Goal: Information Seeking & Learning: Check status

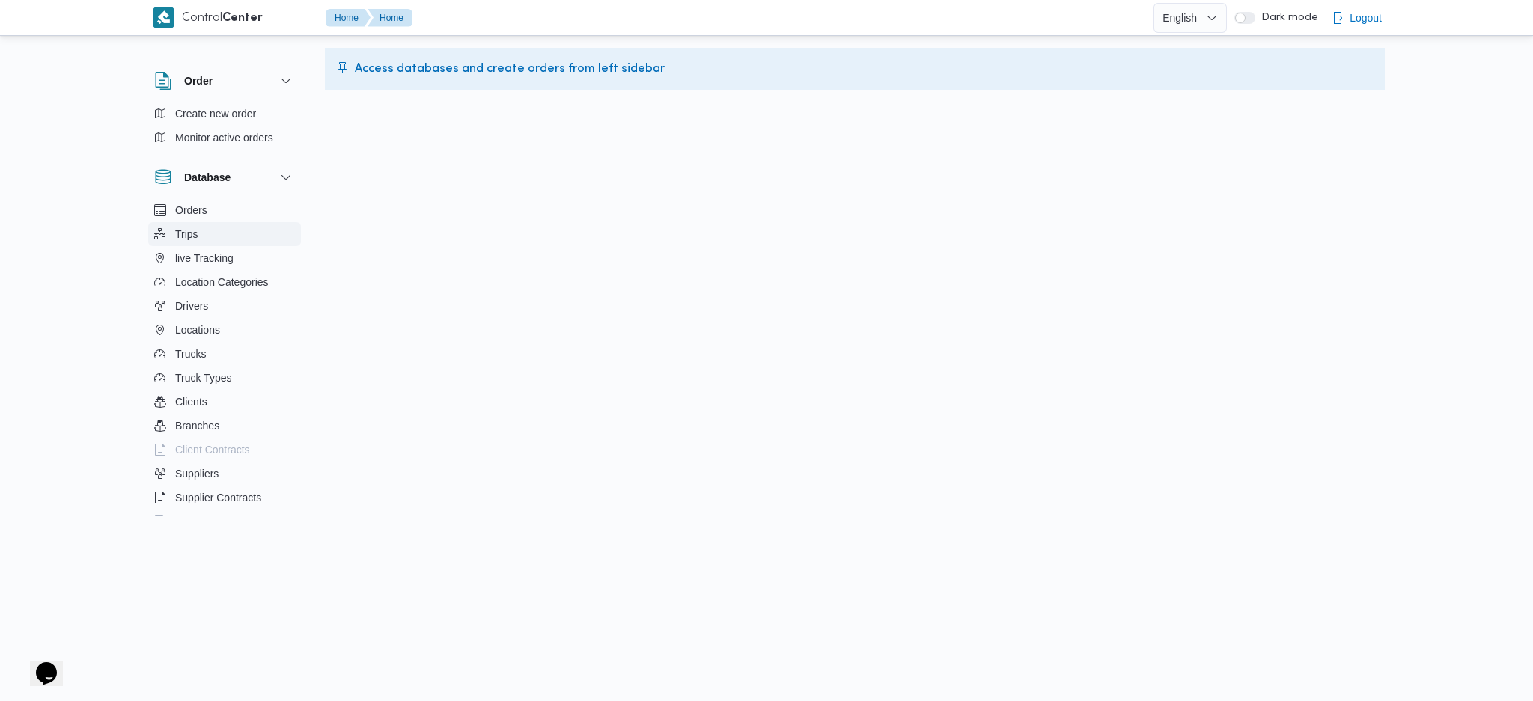
click at [205, 240] on button "Trips" at bounding box center [224, 234] width 153 height 24
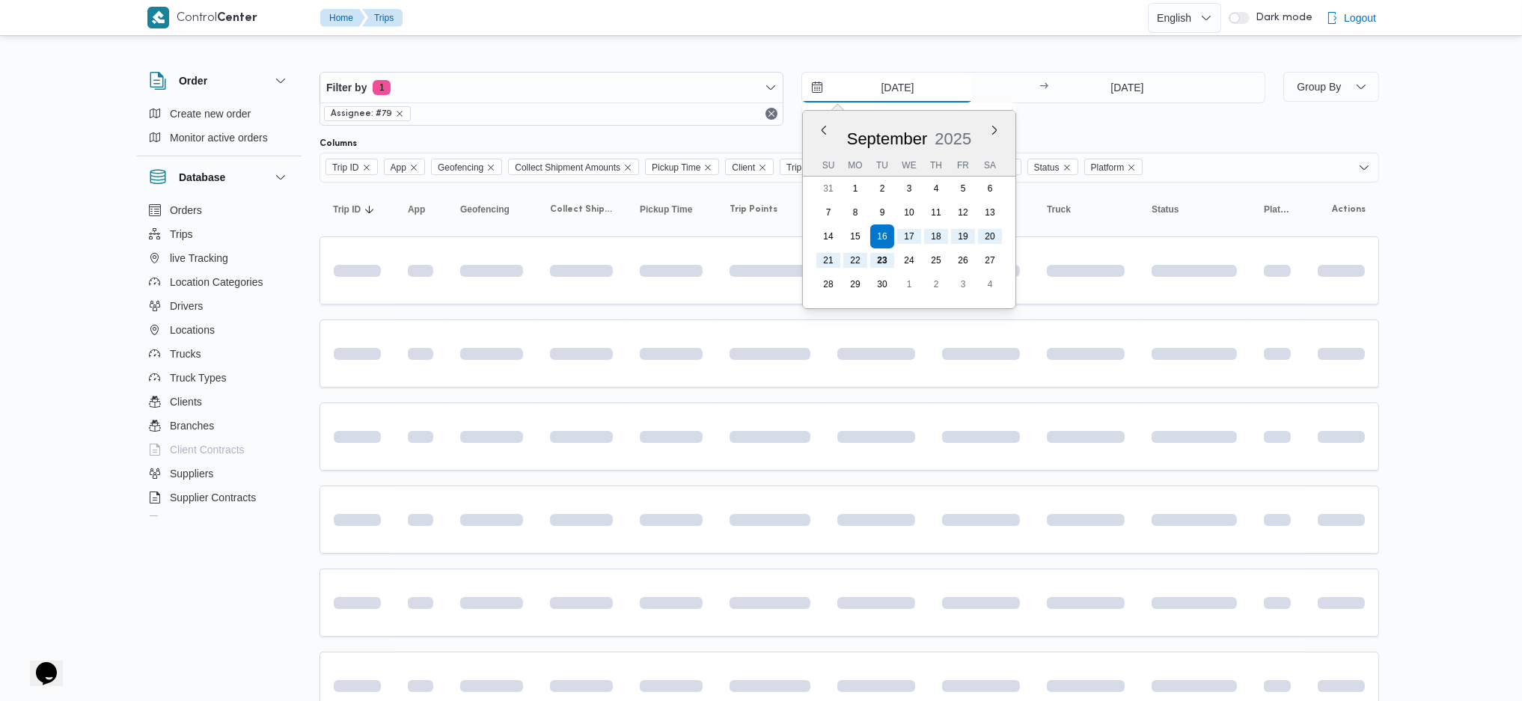
click at [891, 94] on input "[DATE]" at bounding box center [887, 88] width 170 height 30
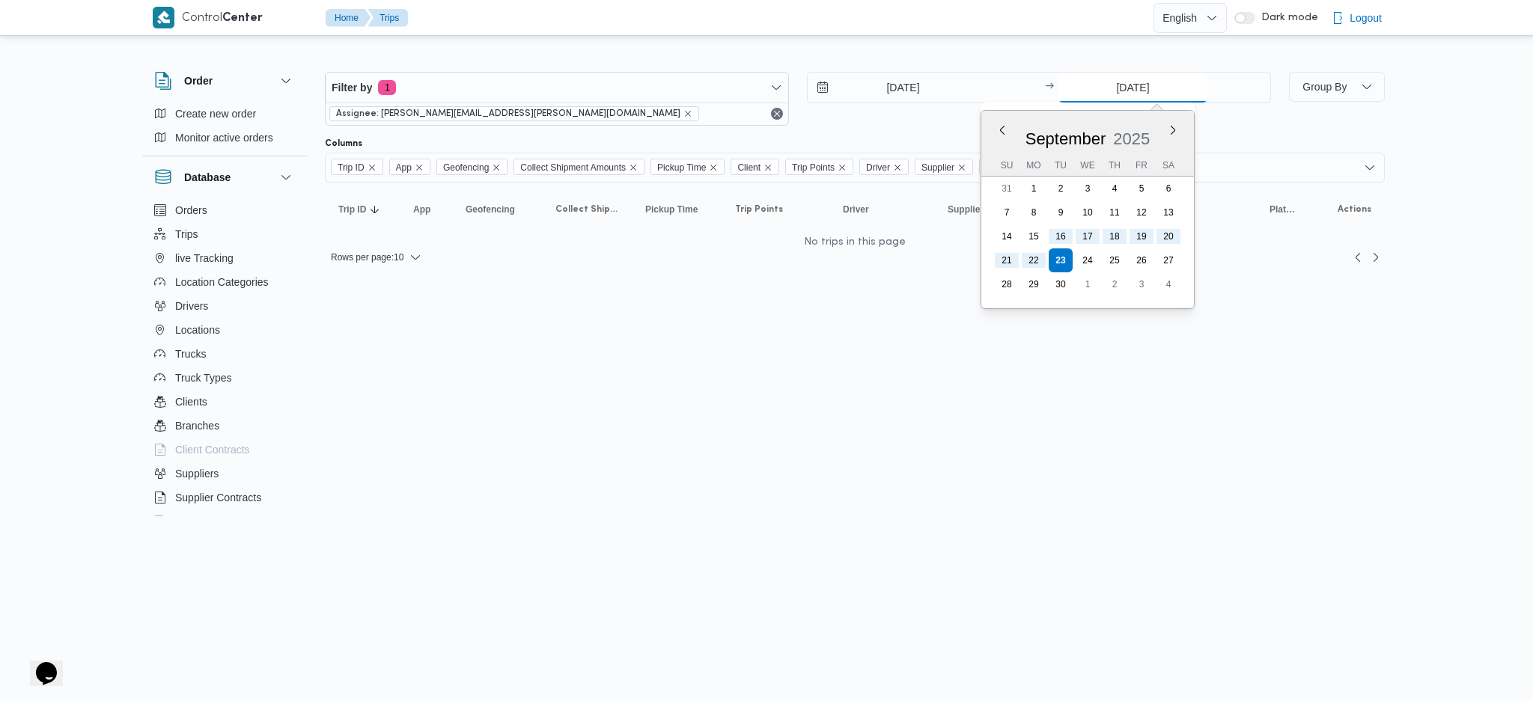
click at [1120, 90] on input "[DATE]" at bounding box center [1132, 88] width 149 height 30
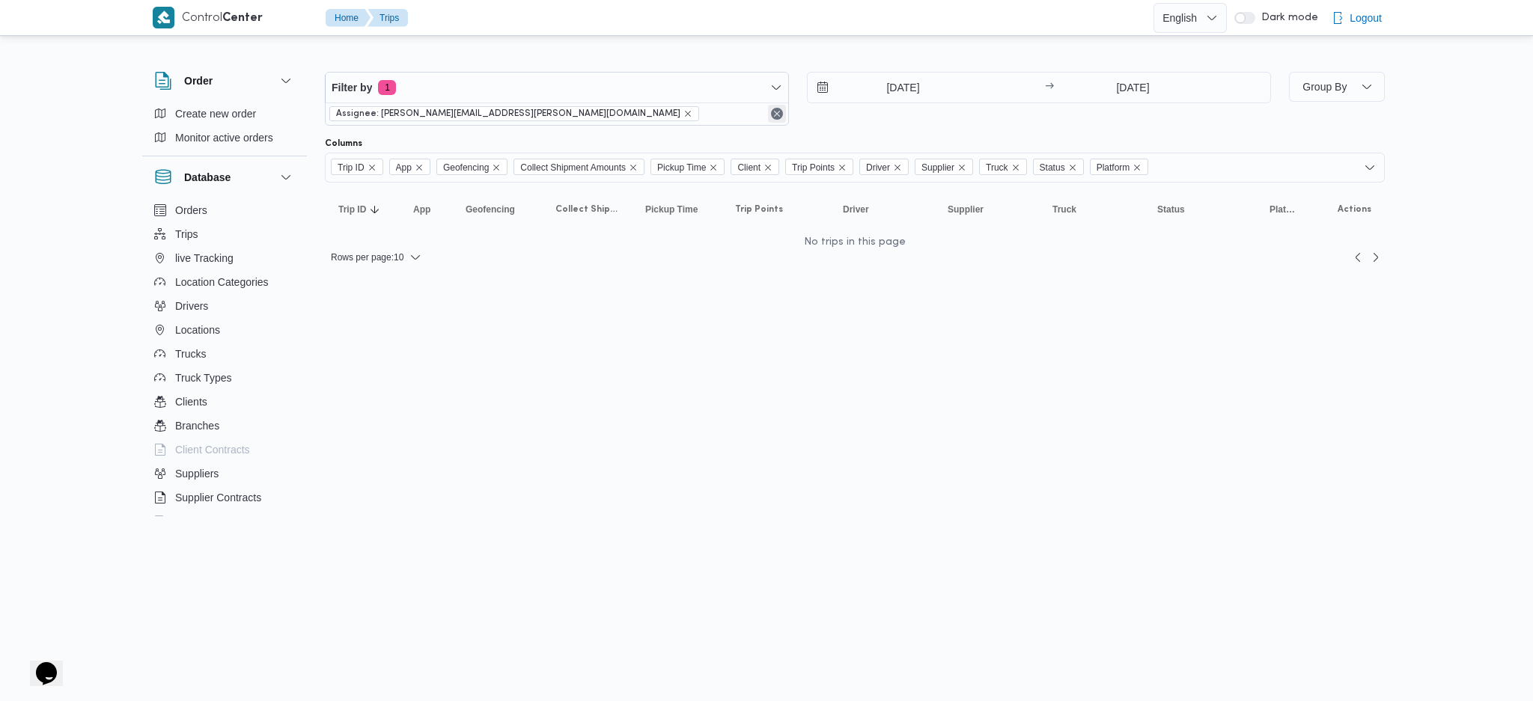
click at [776, 117] on button "Remove" at bounding box center [777, 114] width 18 height 18
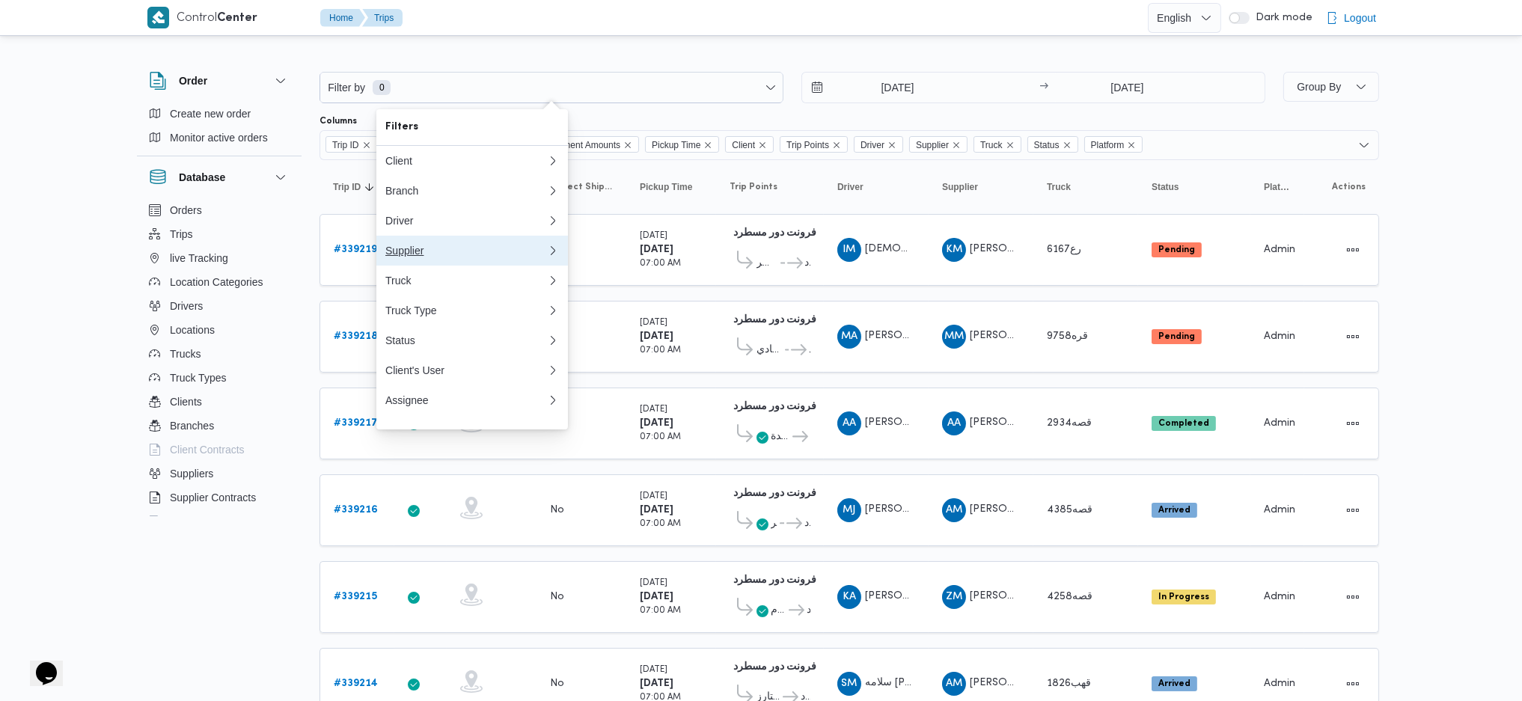
click at [415, 257] on div "Supplier" at bounding box center [466, 251] width 162 height 12
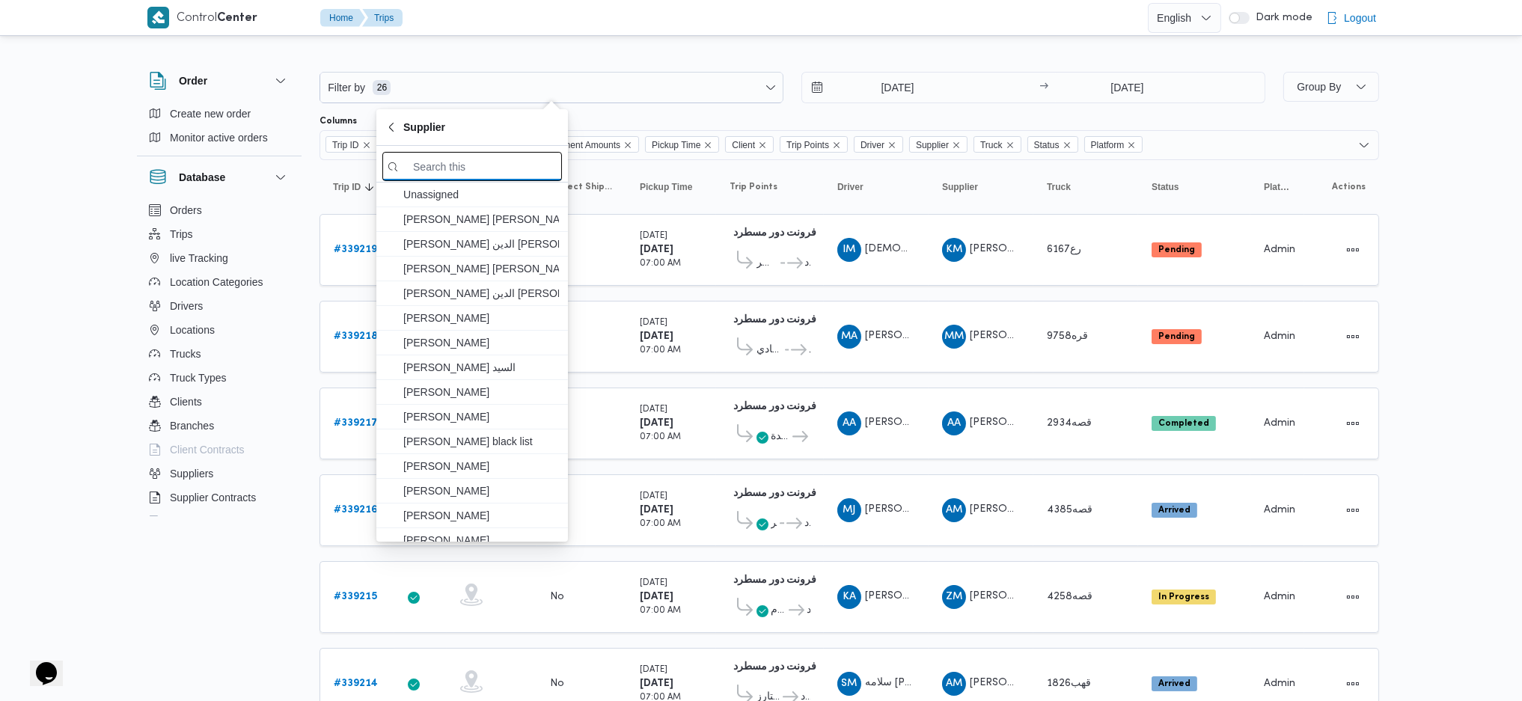
click at [453, 167] on input "search filters" at bounding box center [472, 166] width 180 height 29
type input "ihal"
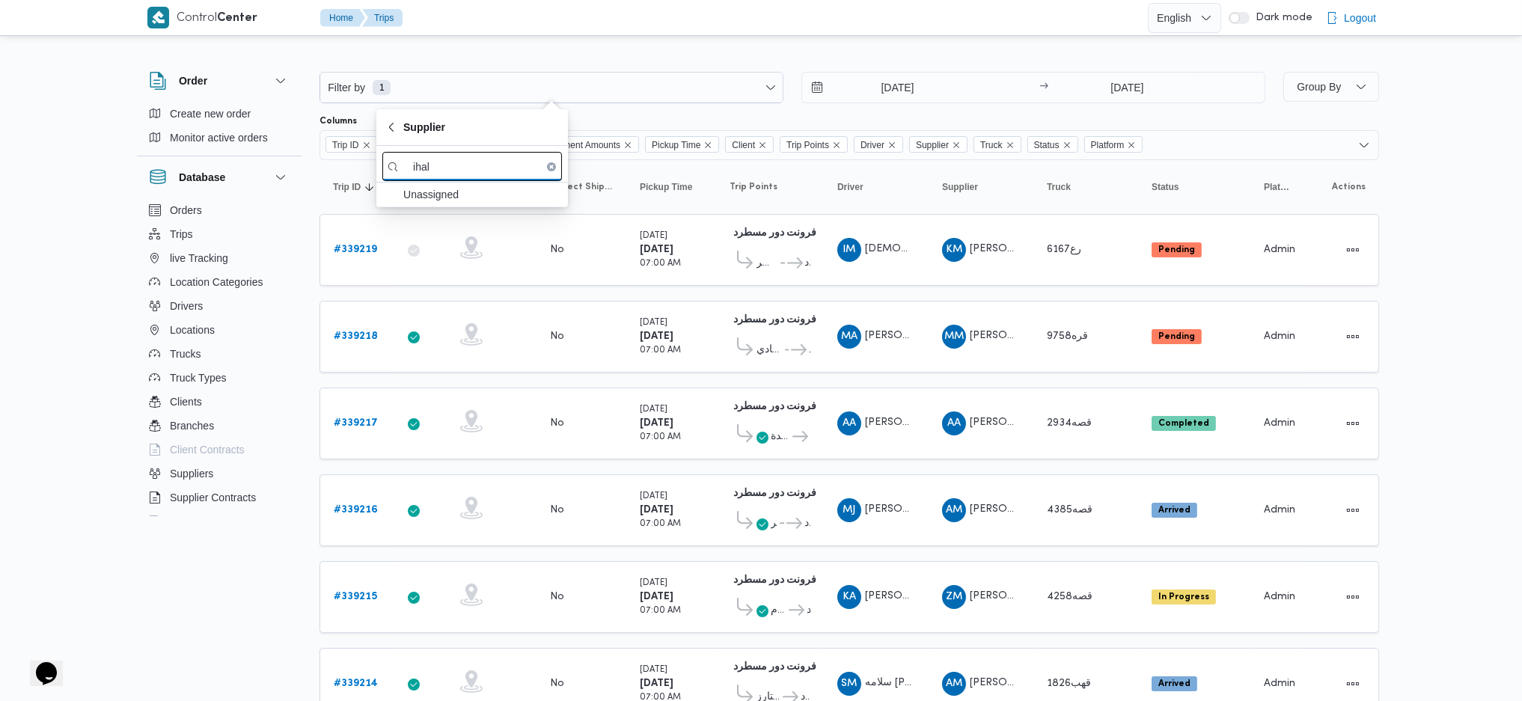
click at [453, 167] on input "ihal" at bounding box center [472, 166] width 180 height 29
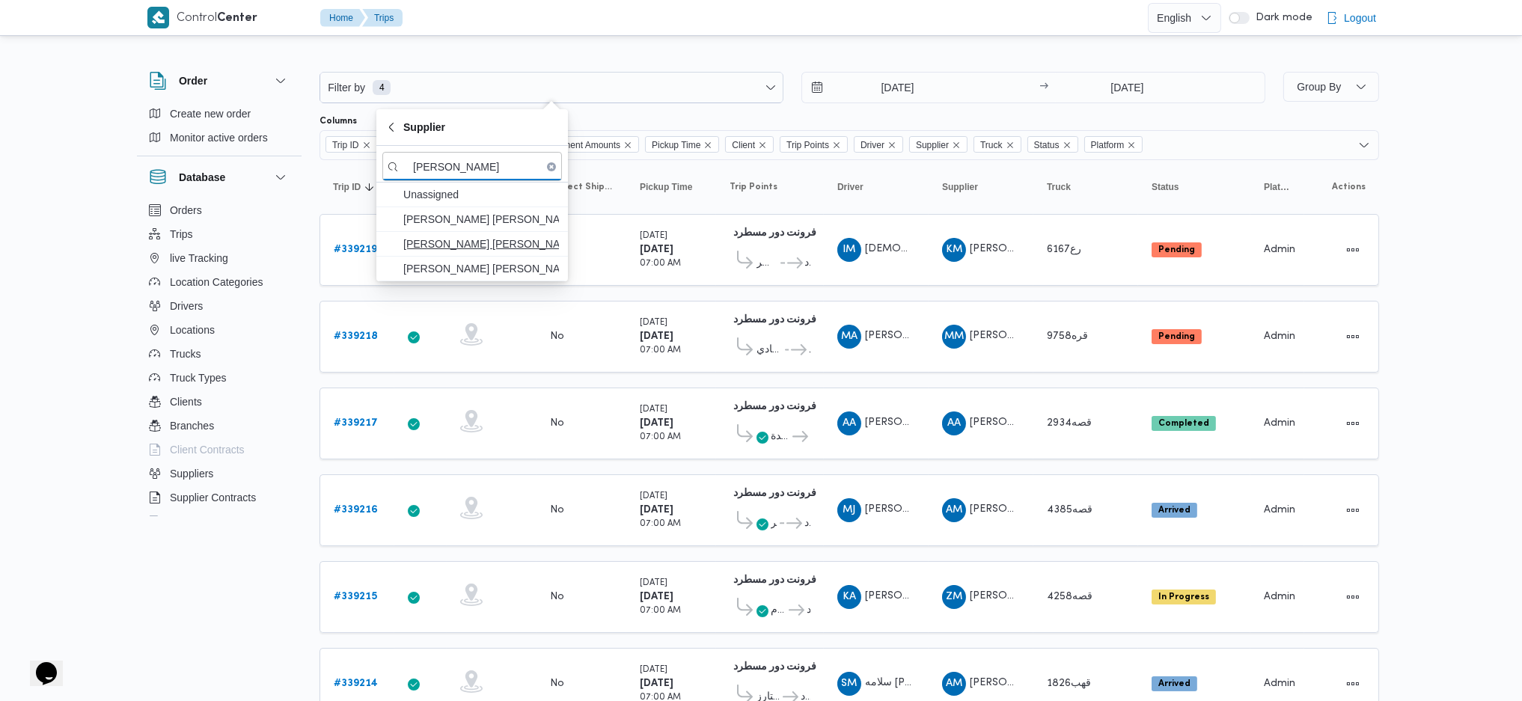
type input "[PERSON_NAME]"
click at [495, 241] on span "[PERSON_NAME] [PERSON_NAME]" at bounding box center [481, 244] width 156 height 18
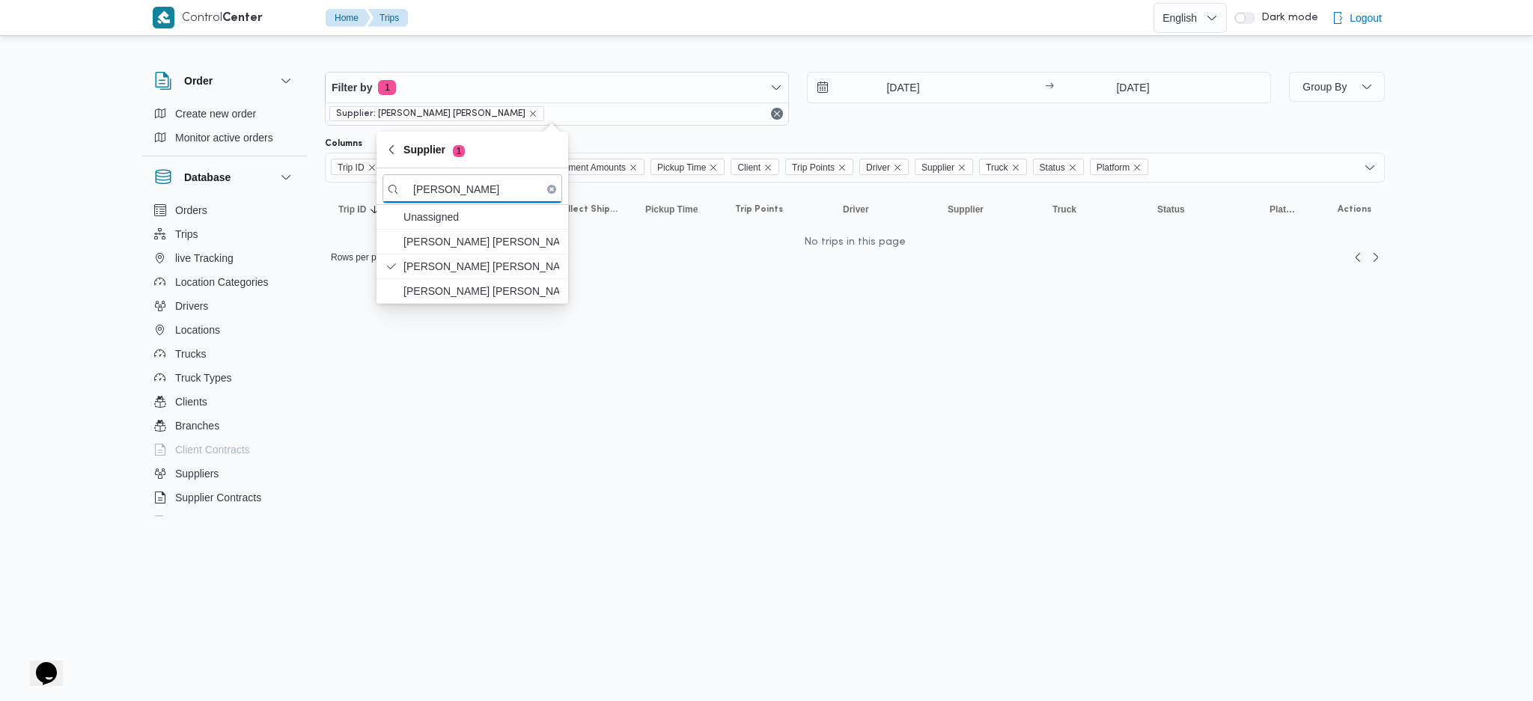
click at [954, 88] on input "[DATE]" at bounding box center [892, 88] width 170 height 30
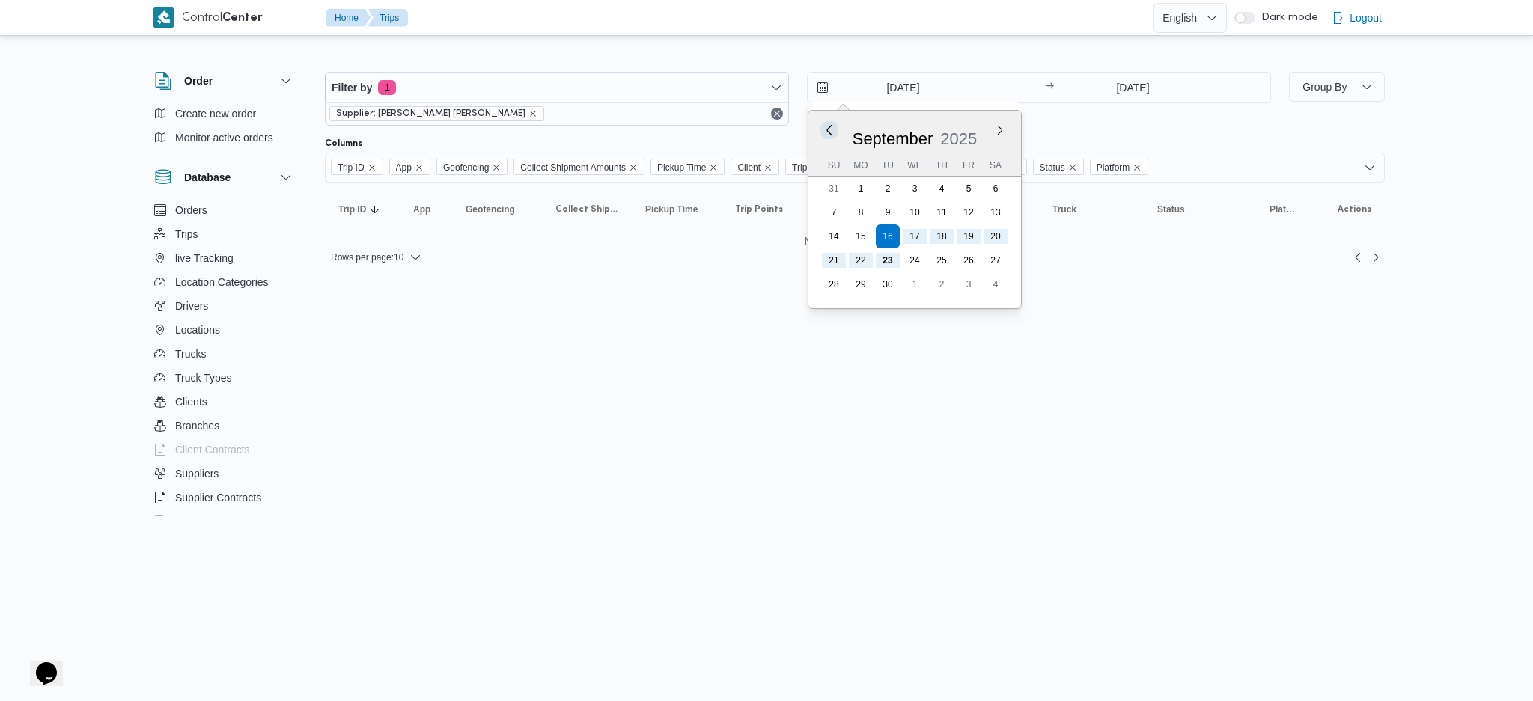
click at [829, 132] on button "Previous Month" at bounding box center [829, 130] width 14 height 14
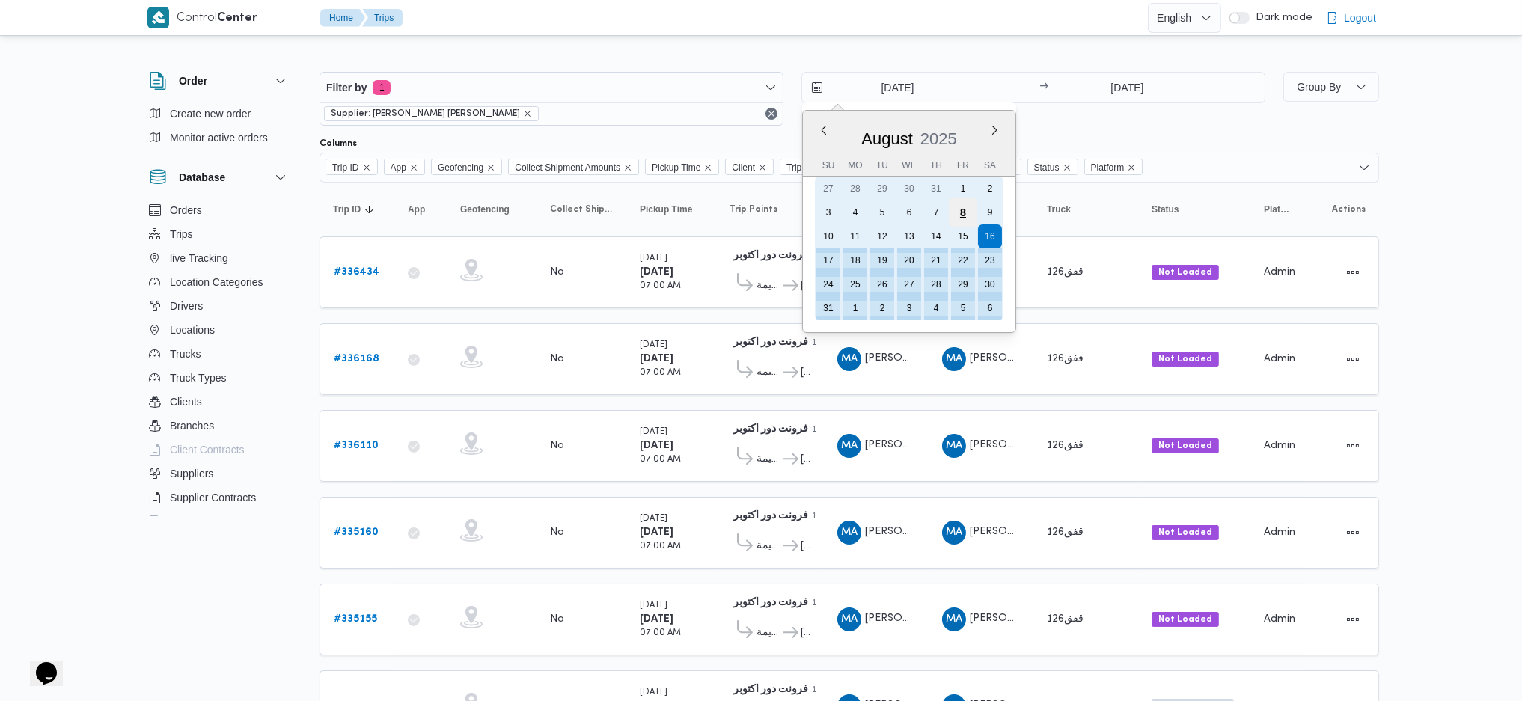
click at [955, 210] on div "8" at bounding box center [963, 212] width 28 height 28
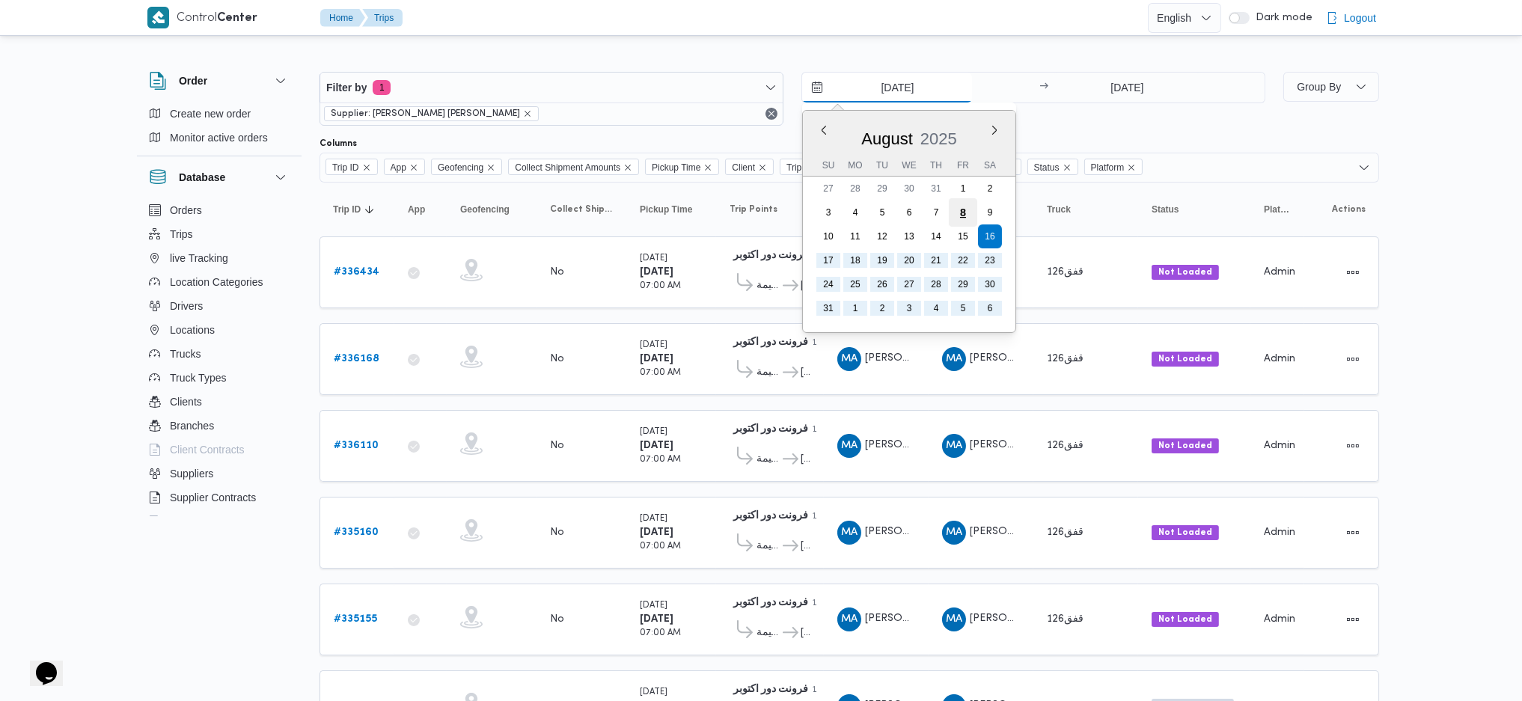
type input "[DATE]"
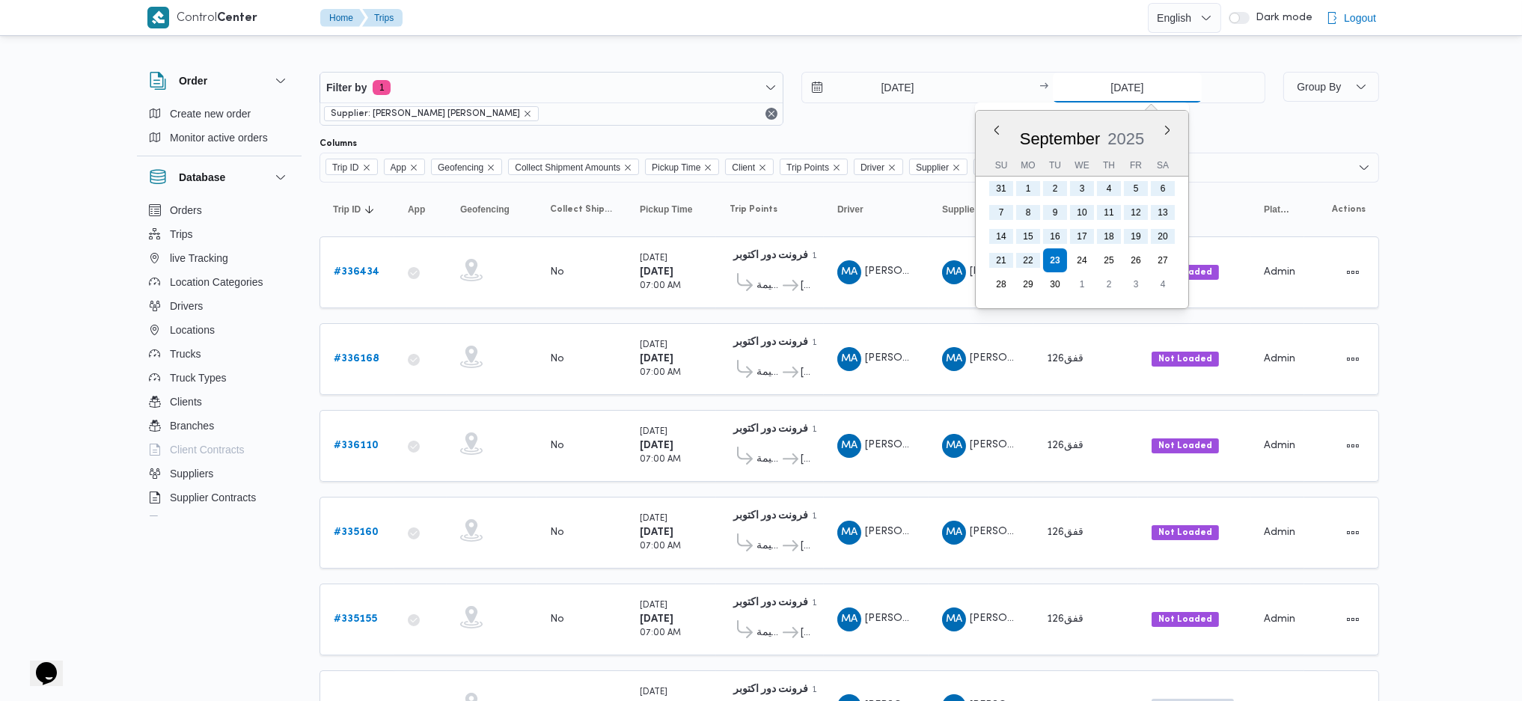
click at [1119, 88] on input "[DATE]" at bounding box center [1127, 88] width 149 height 30
click at [996, 126] on button "Previous Month" at bounding box center [996, 130] width 14 height 14
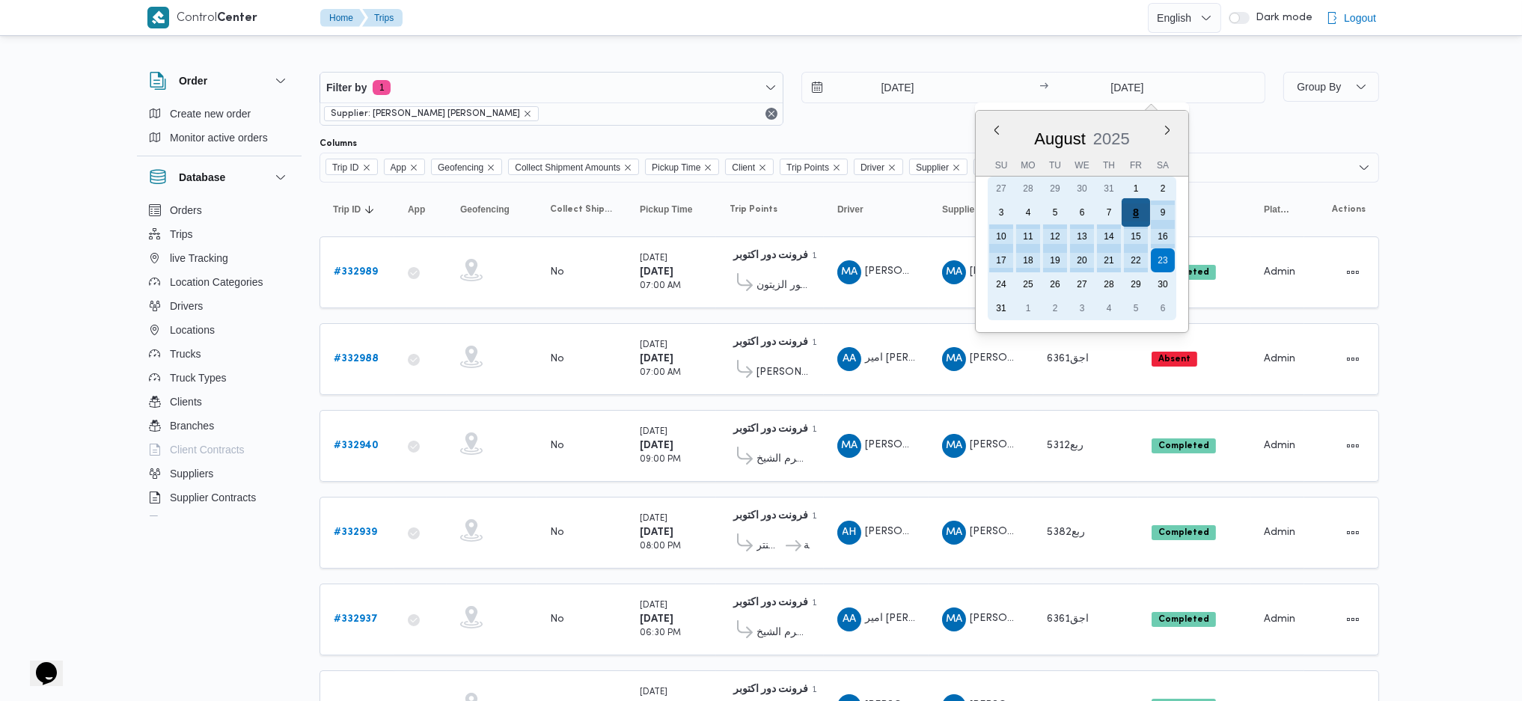
click at [1138, 219] on div "8" at bounding box center [1136, 212] width 28 height 28
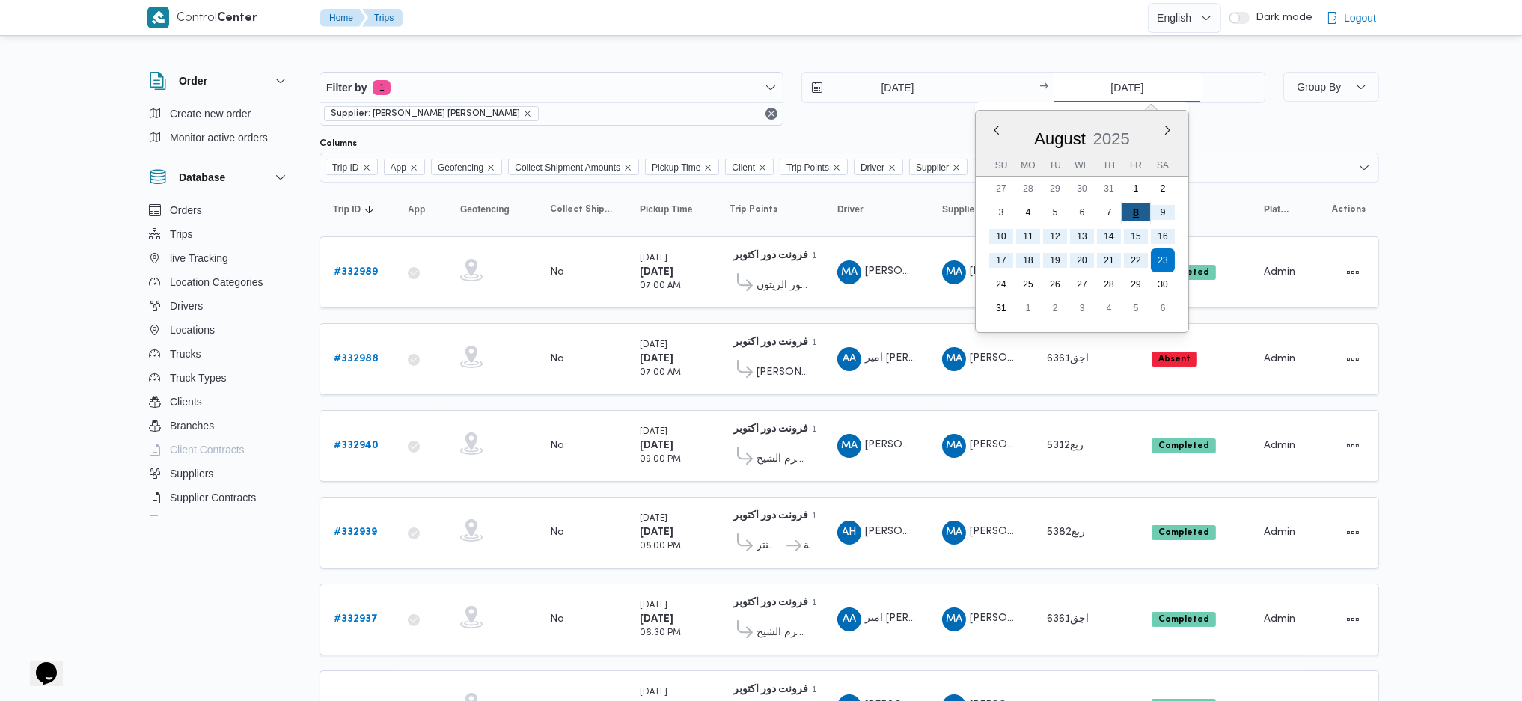
type input "[DATE]"
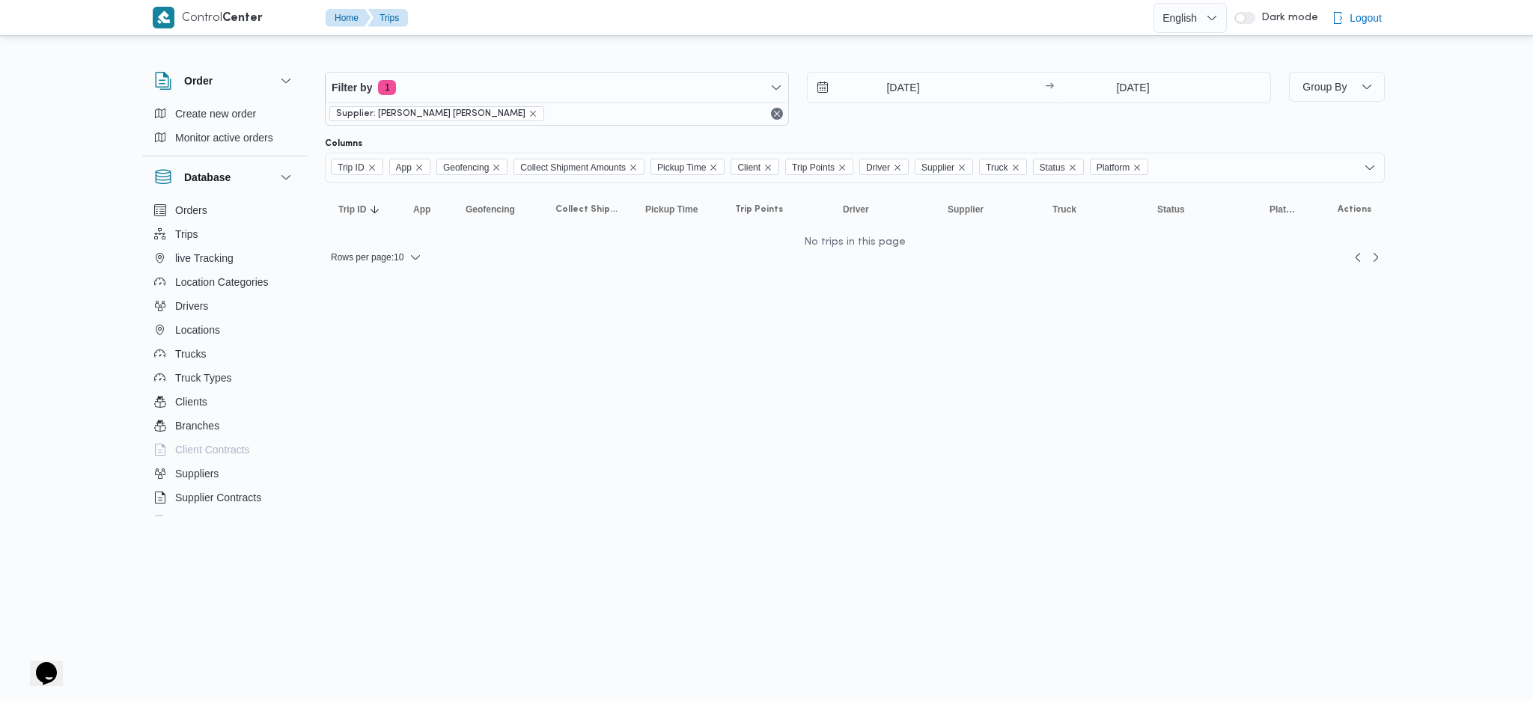
click at [1013, 384] on html "Control Center Home Trips English عربي Dark mode Logout Order Create new order …" at bounding box center [766, 350] width 1533 height 701
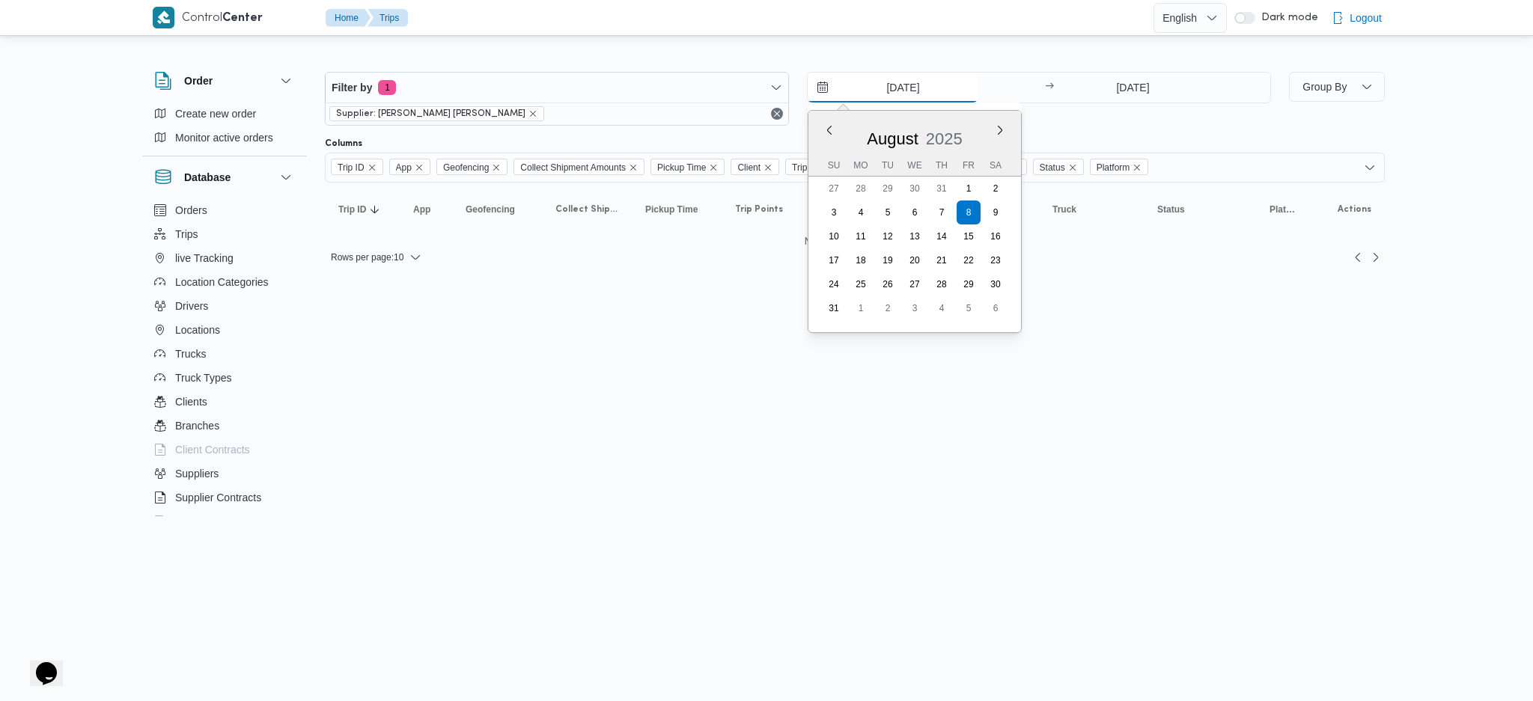
click at [918, 97] on input "[DATE]" at bounding box center [892, 88] width 170 height 30
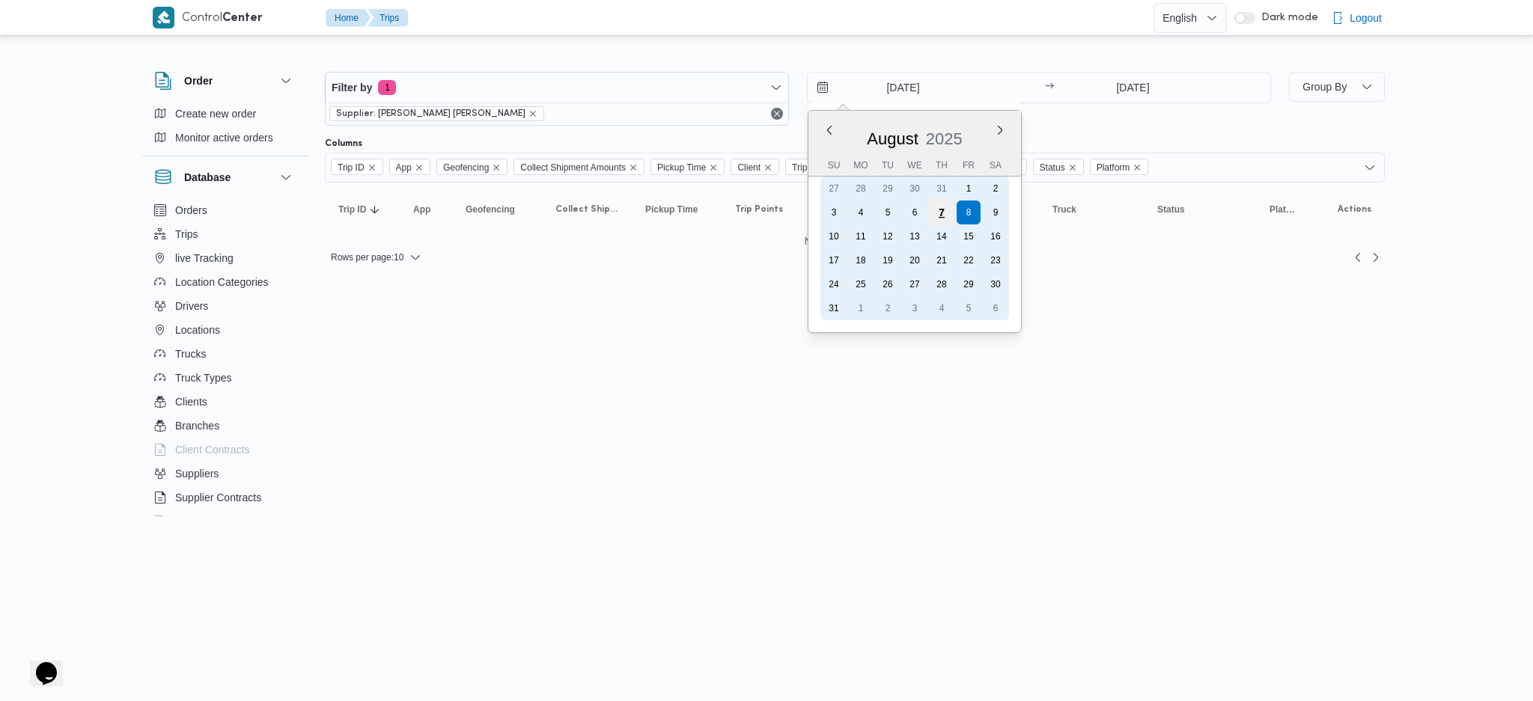
click at [930, 213] on div "7" at bounding box center [941, 212] width 28 height 28
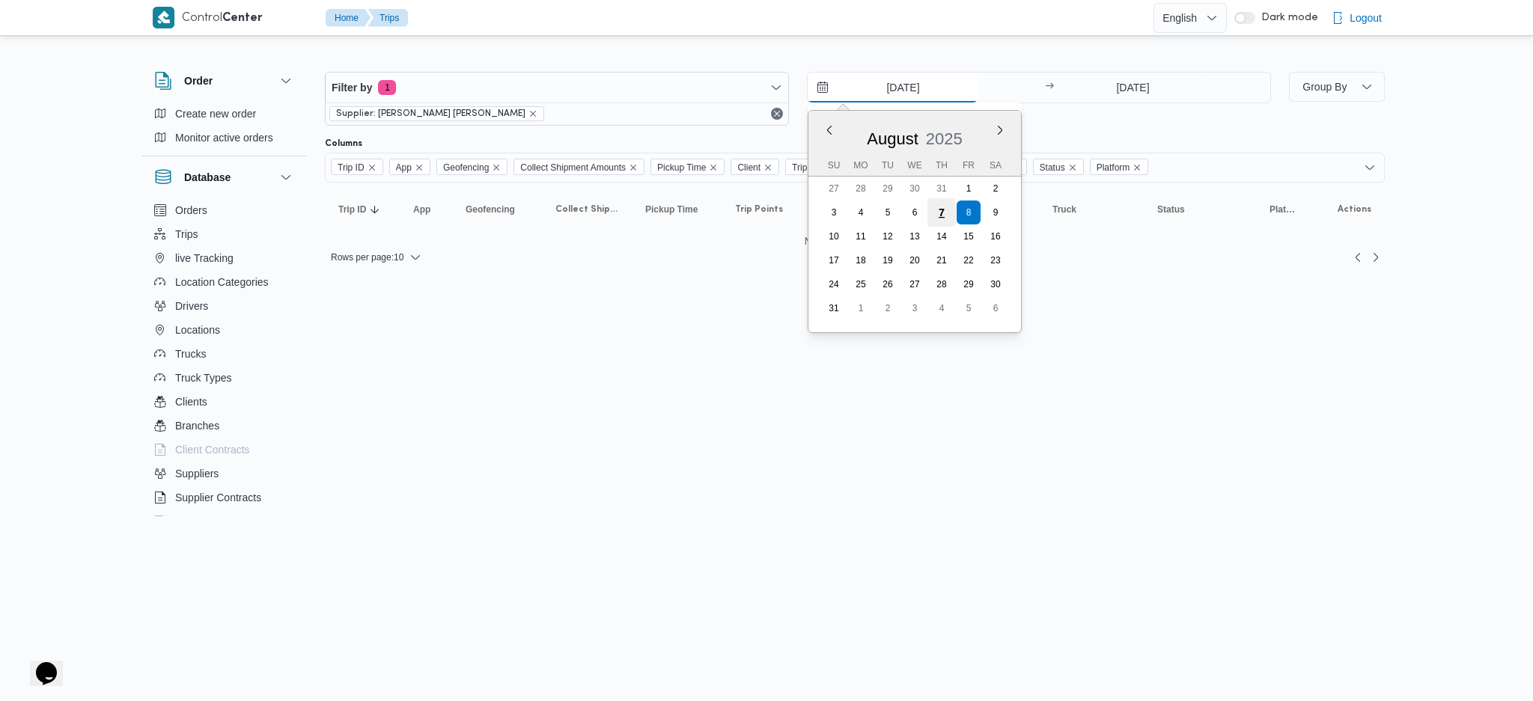
type input "[DATE]"
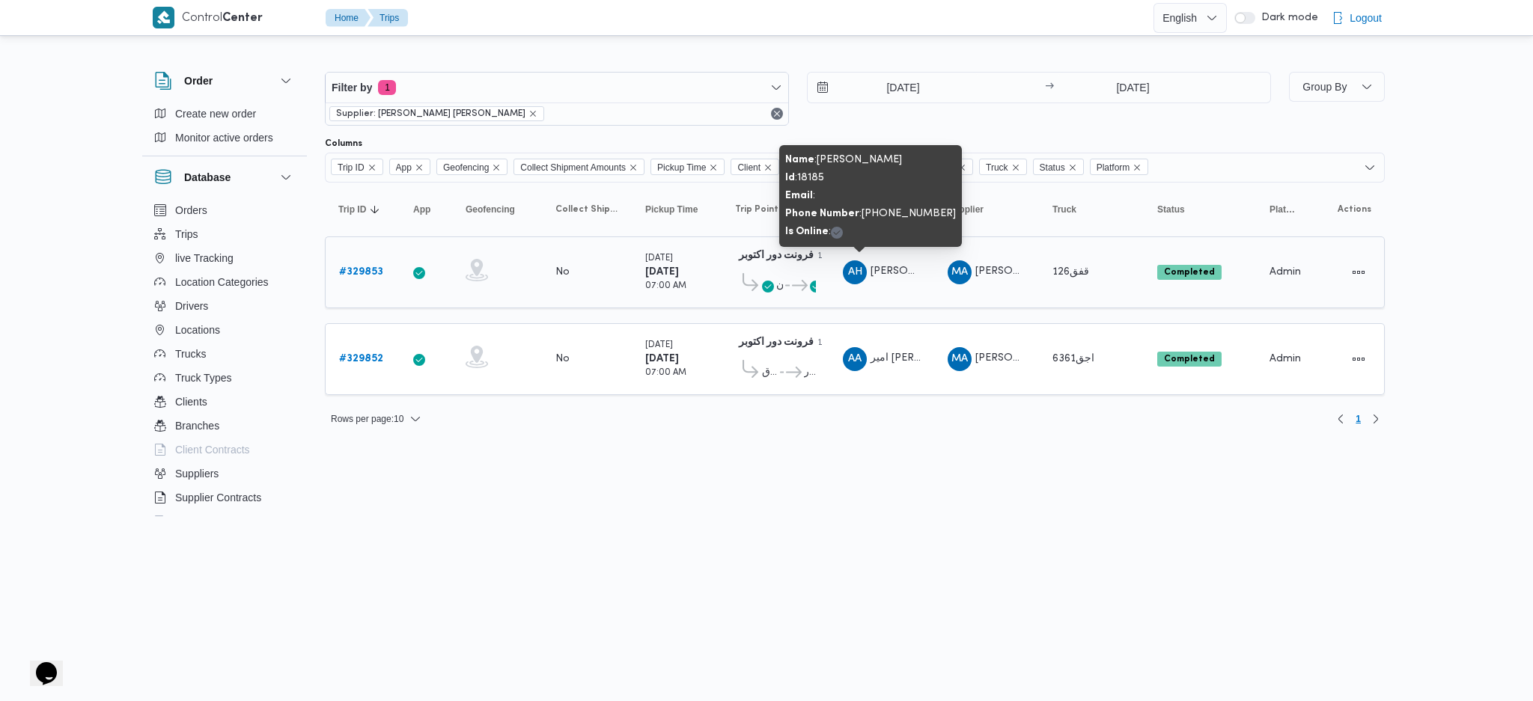
click at [905, 266] on span "[PERSON_NAME]" at bounding box center [912, 271] width 85 height 10
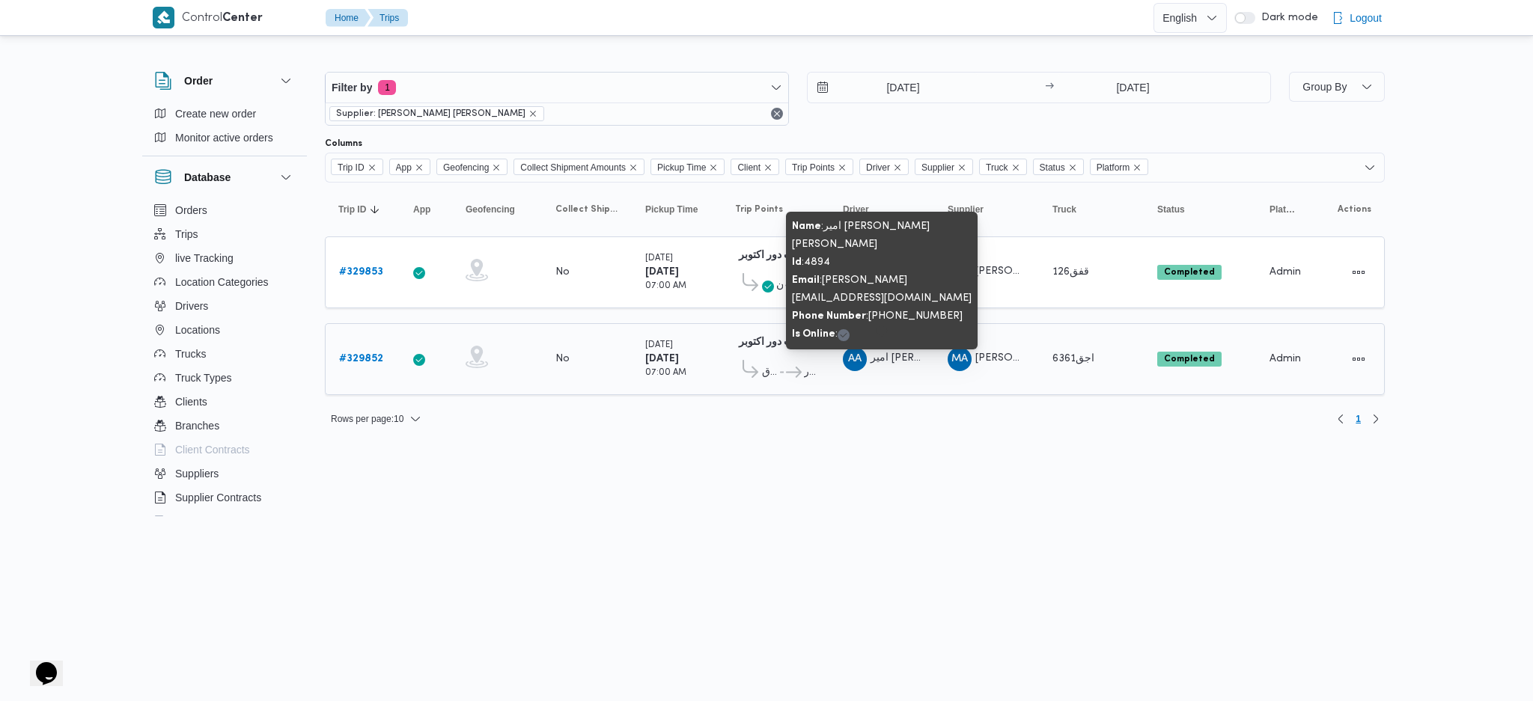
click at [879, 353] on span "امير [PERSON_NAME] [PERSON_NAME]" at bounding box center [967, 358] width 195 height 10
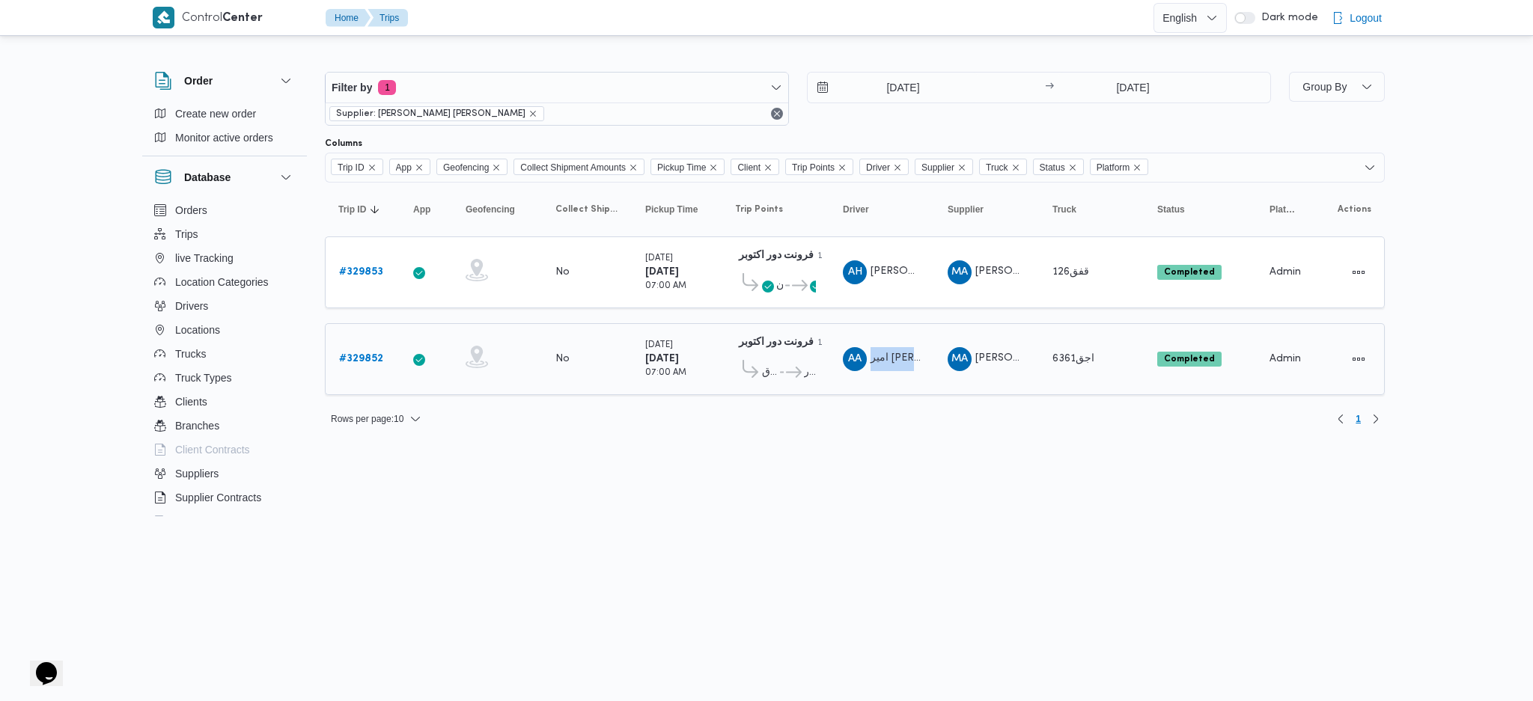
click at [370, 354] on b "# 329852" at bounding box center [361, 359] width 44 height 10
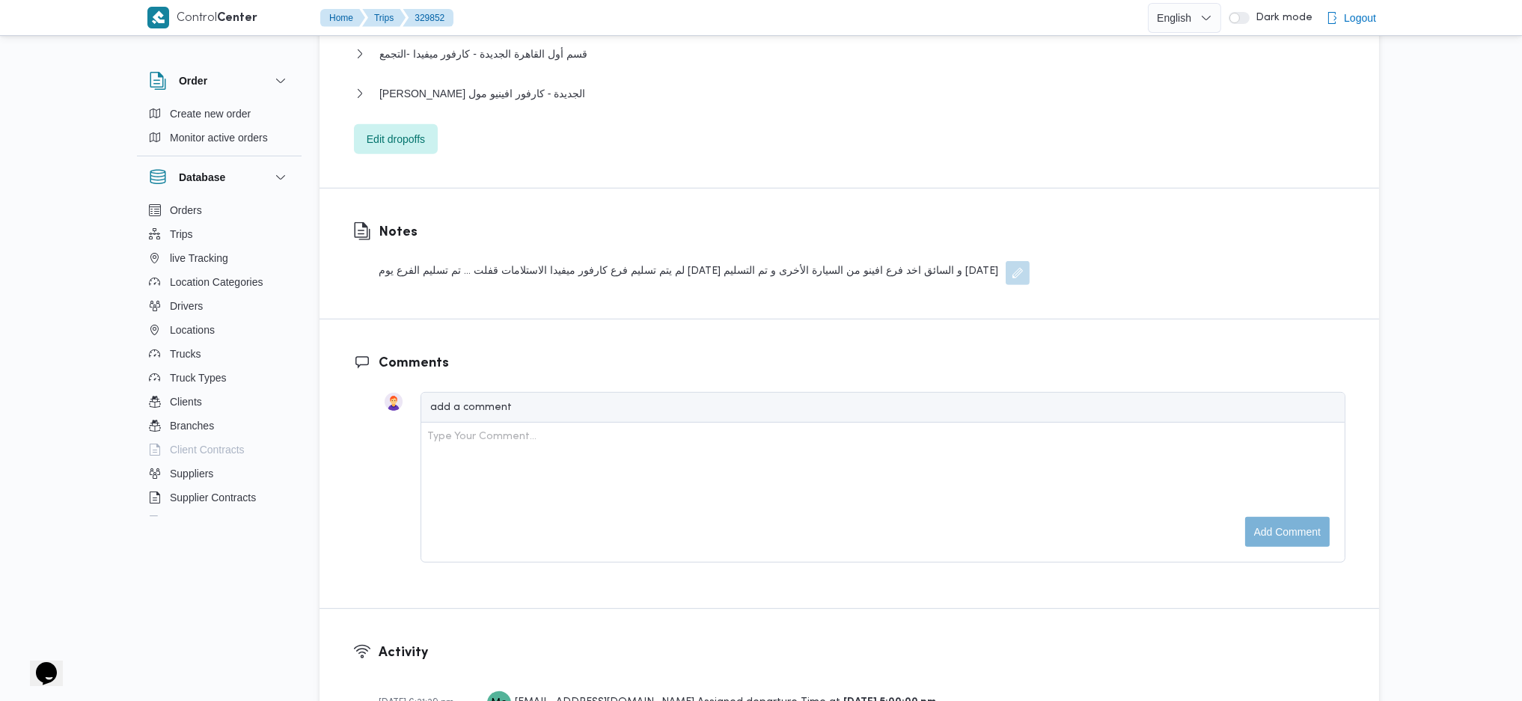
scroll to position [1573, 0]
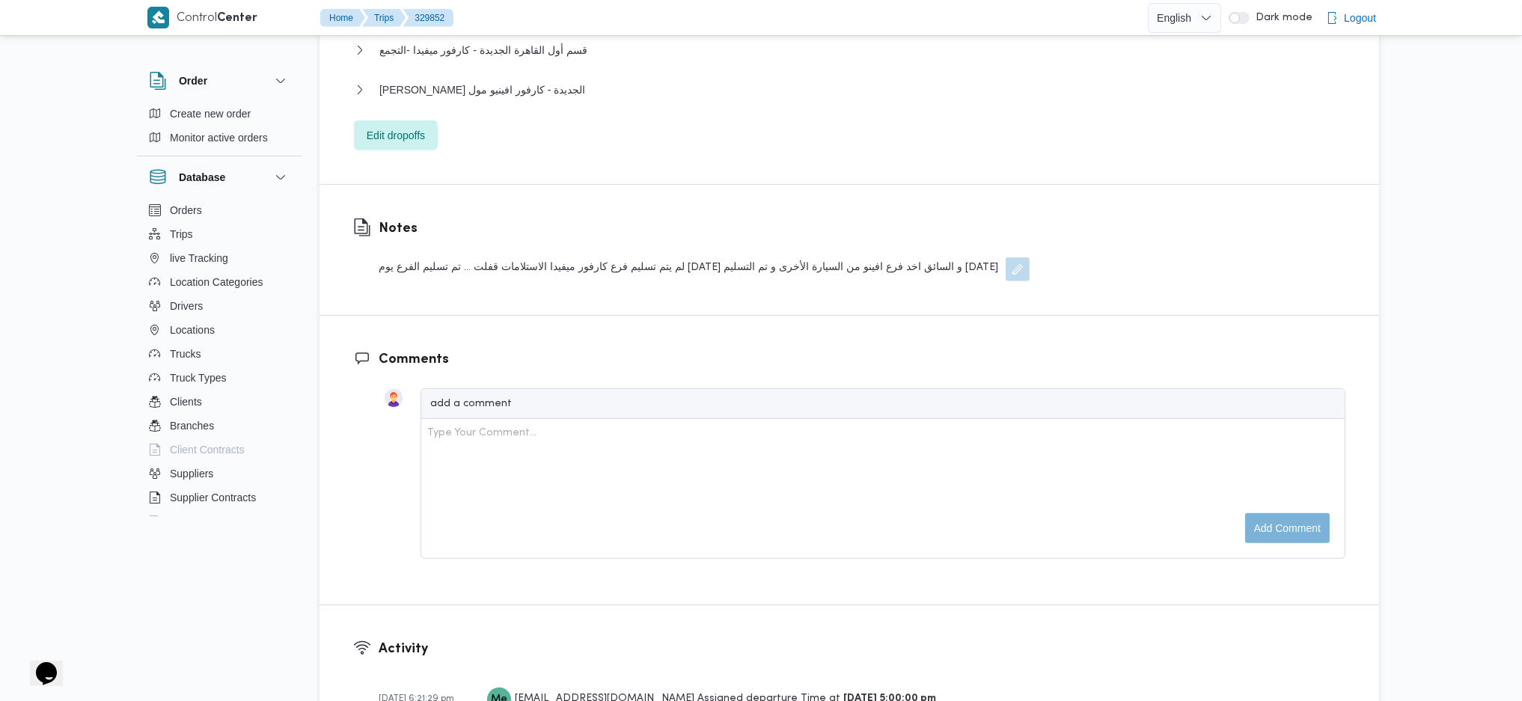
click at [855, 257] on div "لم يتم تسليم فرع كارفور ميفيدا الاستلامات قفلت ... تم تسليم الفرع يوم [DATE] و …" at bounding box center [704, 269] width 651 height 24
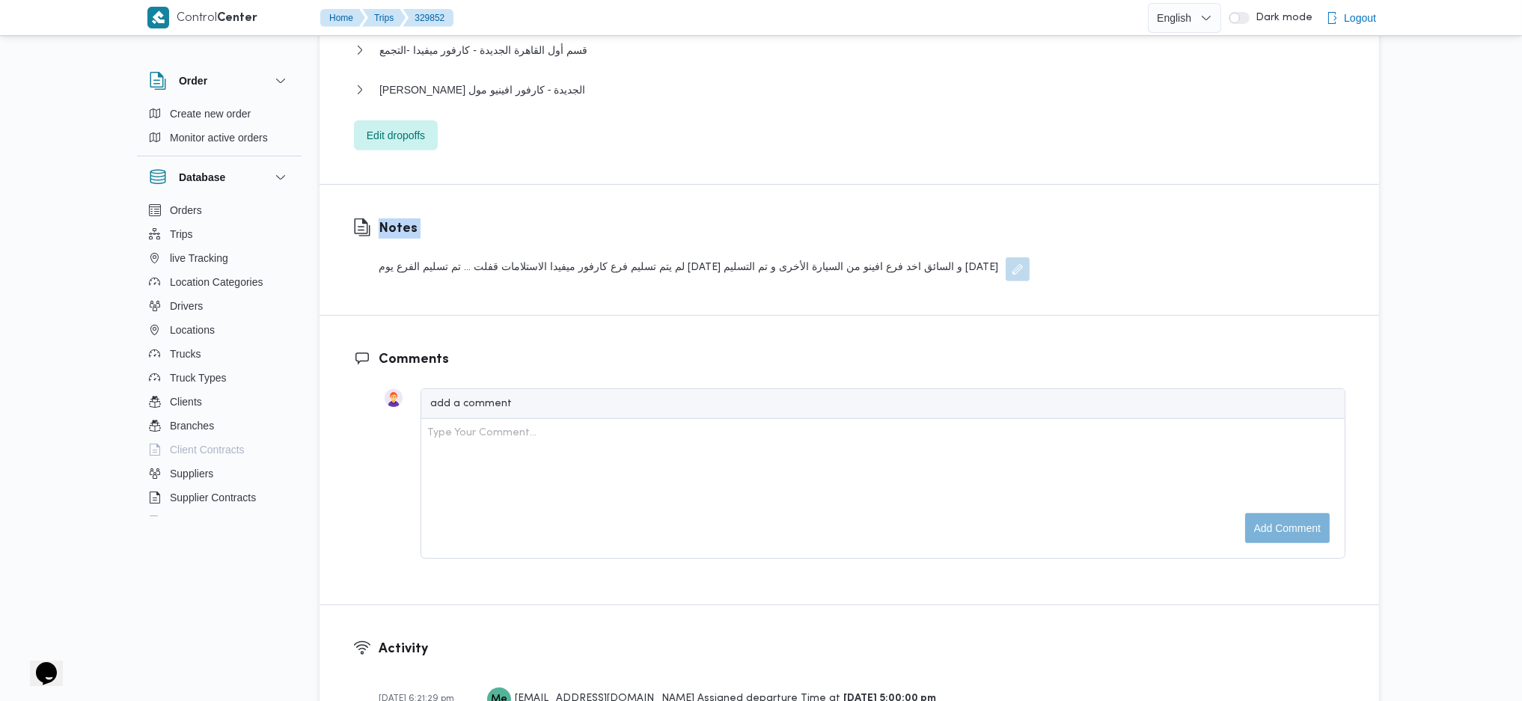
click at [855, 257] on div "لم يتم تسليم فرع كارفور ميفيدا الاستلامات قفلت ... تم تسليم الفرع يوم [DATE] و …" at bounding box center [704, 269] width 651 height 24
click at [920, 349] on h3 "Comments" at bounding box center [862, 359] width 967 height 20
click at [930, 257] on div "لم يتم تسليم فرع كارفور ميفيدا الاستلامات قفلت ... تم تسليم الفرع يوم [DATE] و …" at bounding box center [704, 269] width 651 height 24
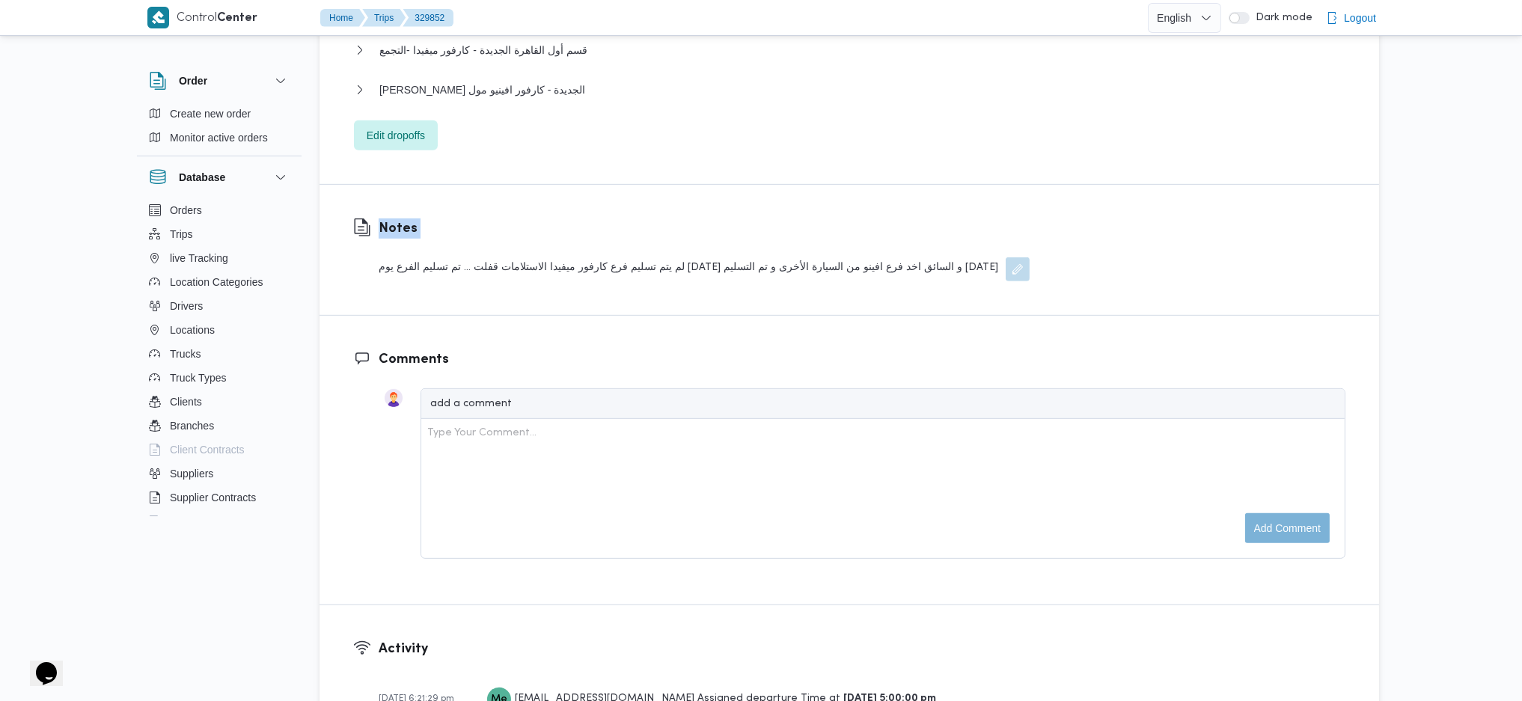
click at [930, 257] on div "لم يتم تسليم فرع كارفور ميفيدا الاستلامات قفلت ... تم تسليم الفرع يوم [DATE] و …" at bounding box center [704, 269] width 651 height 24
click at [792, 257] on div "لم يتم تسليم فرع كارفور ميفيدا الاستلامات قفلت ... تم تسليم الفرع يوم [DATE] و …" at bounding box center [704, 269] width 651 height 24
